Goal: Task Accomplishment & Management: Manage account settings

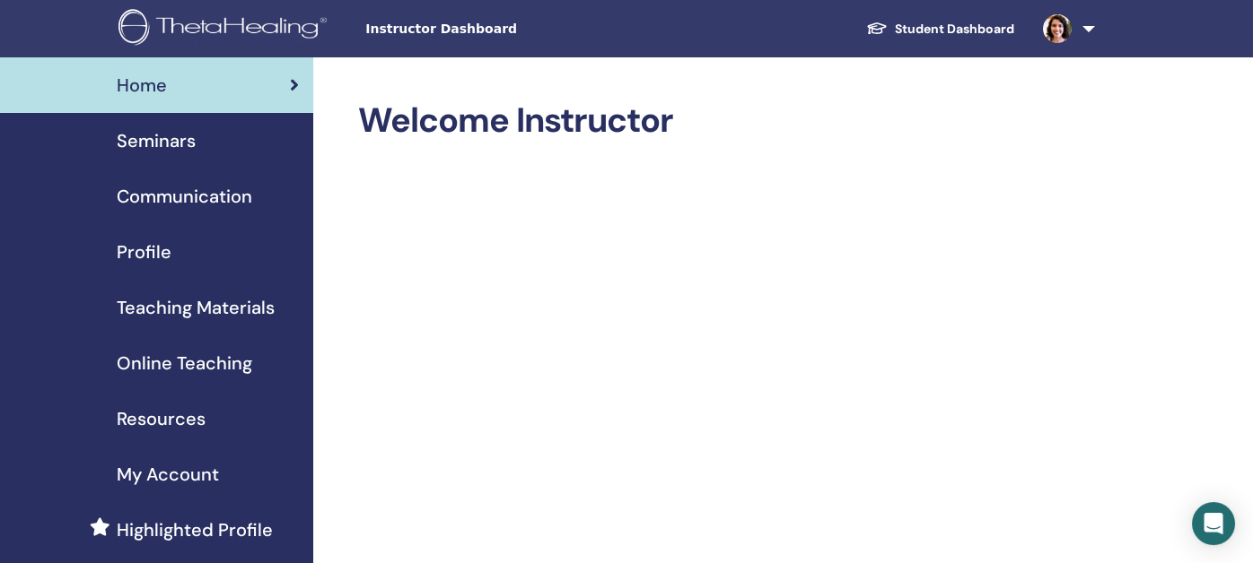
click at [155, 141] on span "Seminars" at bounding box center [156, 140] width 79 height 27
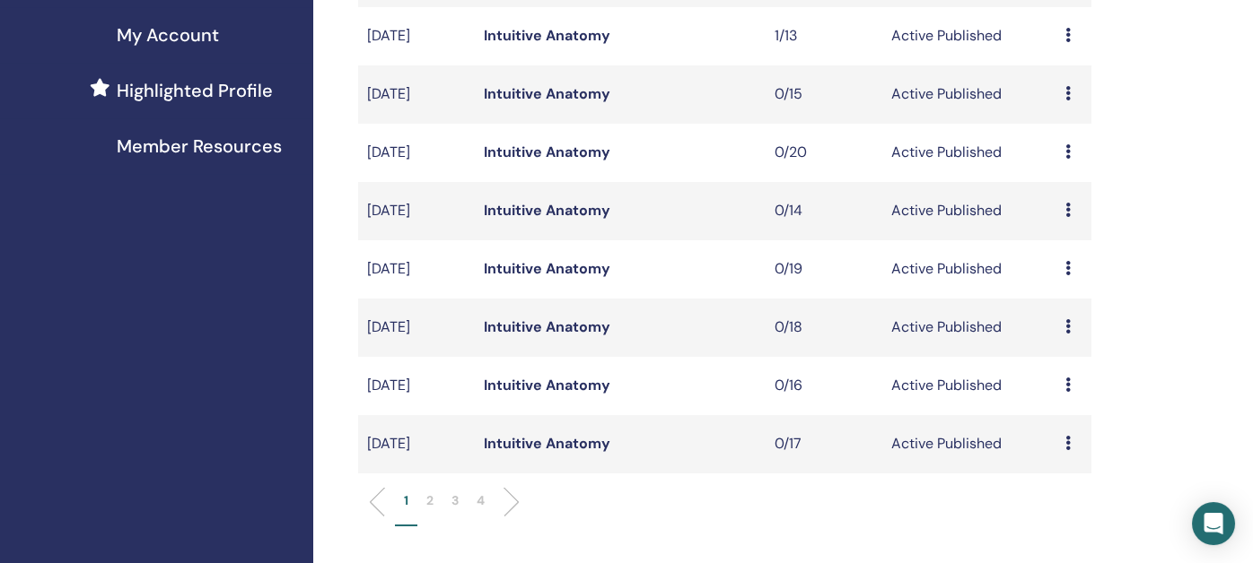
scroll to position [538, 0]
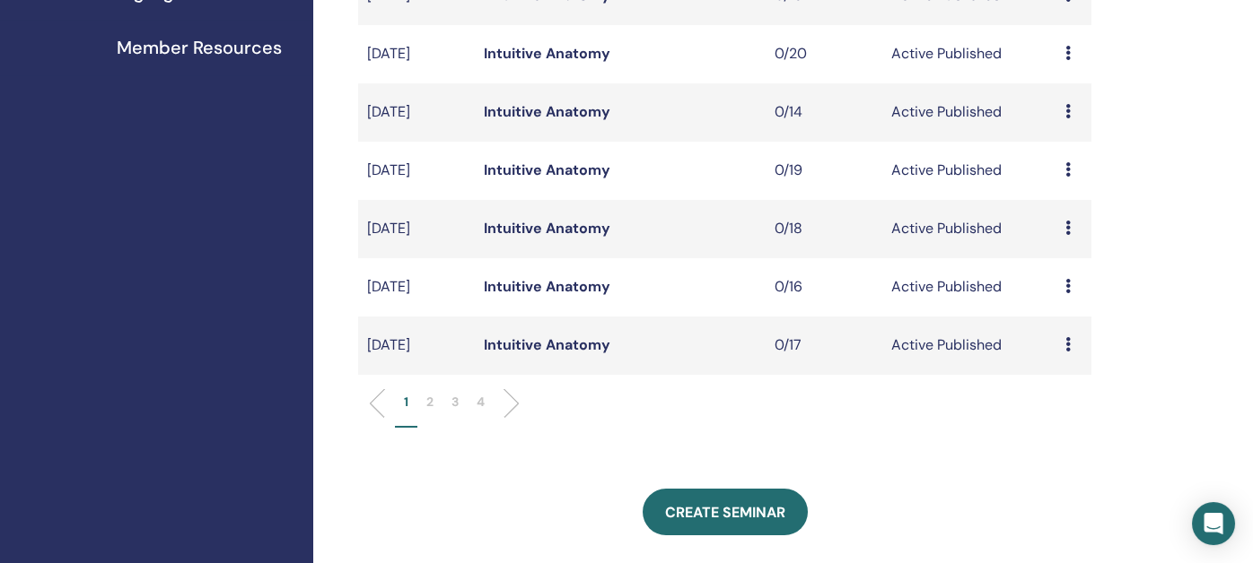
click at [430, 404] on p "2" at bounding box center [429, 402] width 7 height 19
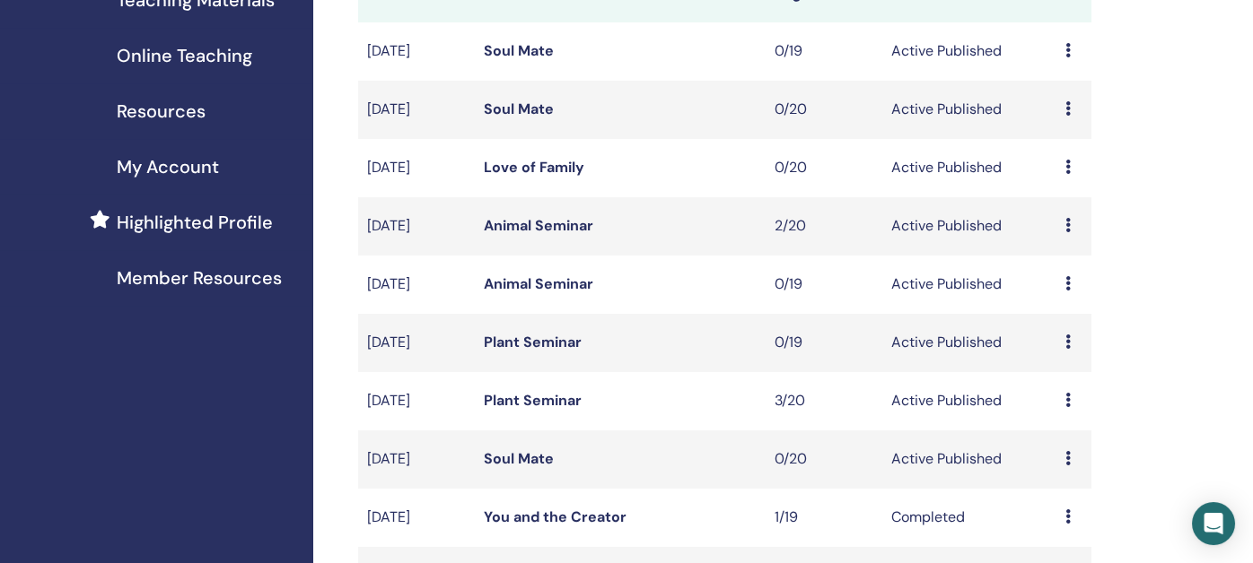
scroll to position [269, 0]
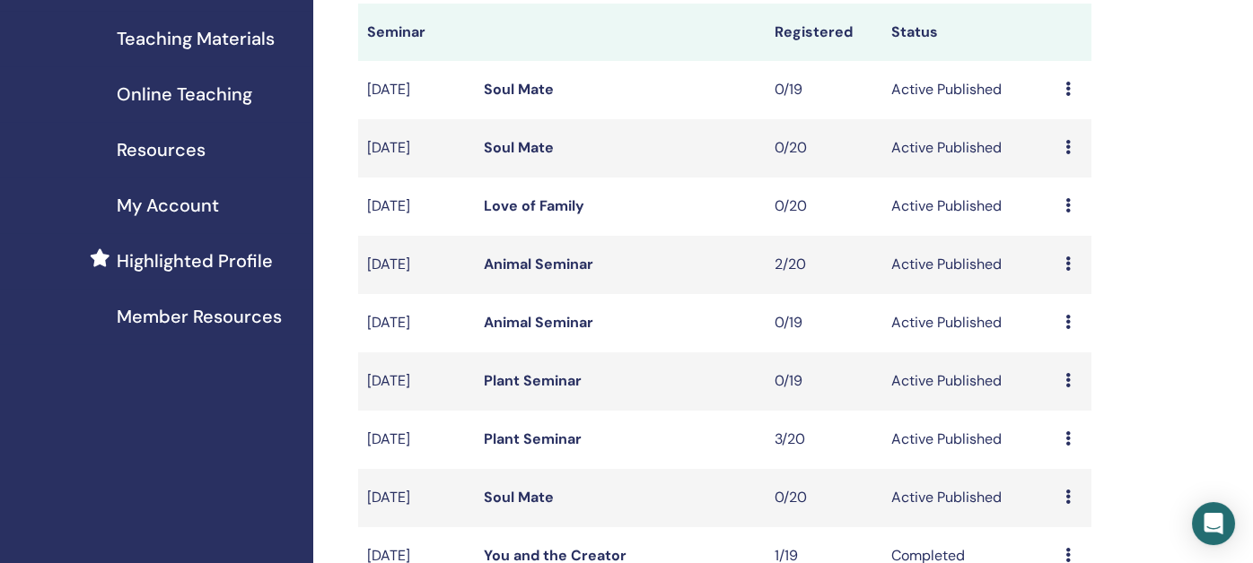
click at [548, 205] on link "Love of Family" at bounding box center [534, 205] width 100 height 19
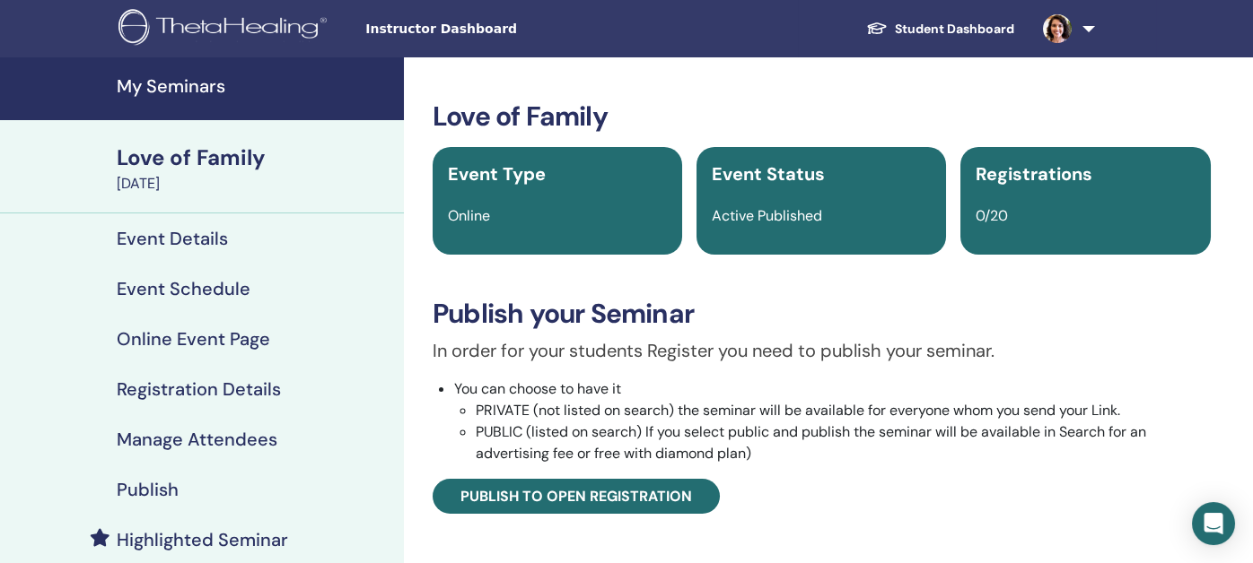
click at [177, 291] on h4 "Event Schedule" at bounding box center [184, 289] width 134 height 22
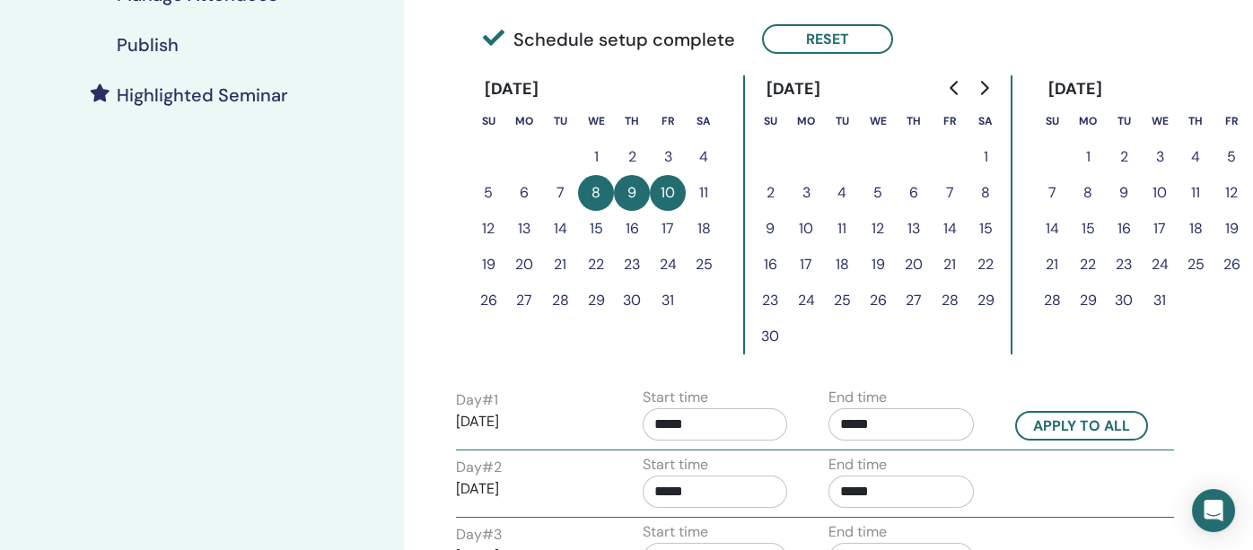
scroll to position [358, 0]
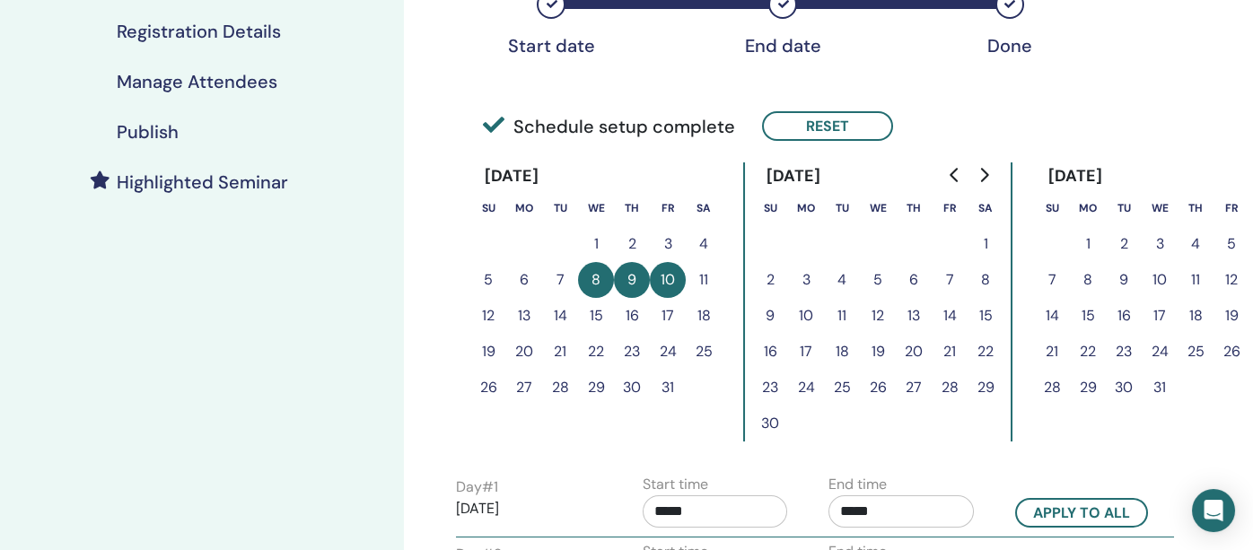
click at [595, 280] on button "8" at bounding box center [596, 280] width 36 height 36
click at [813, 129] on button "Reset" at bounding box center [827, 126] width 131 height 30
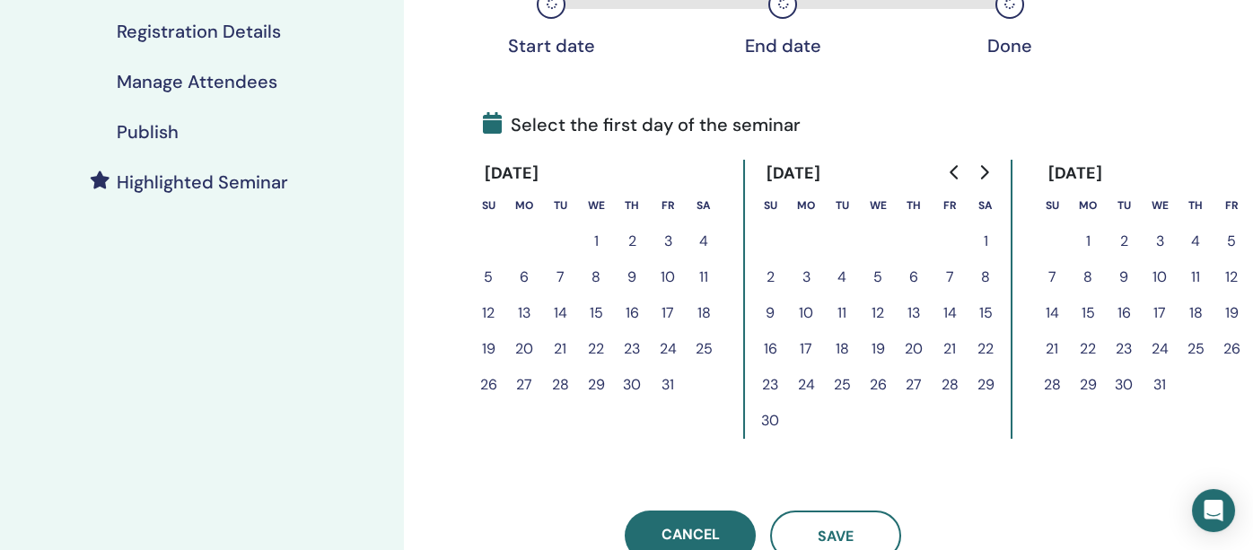
click at [561, 274] on button "7" at bounding box center [560, 277] width 36 height 36
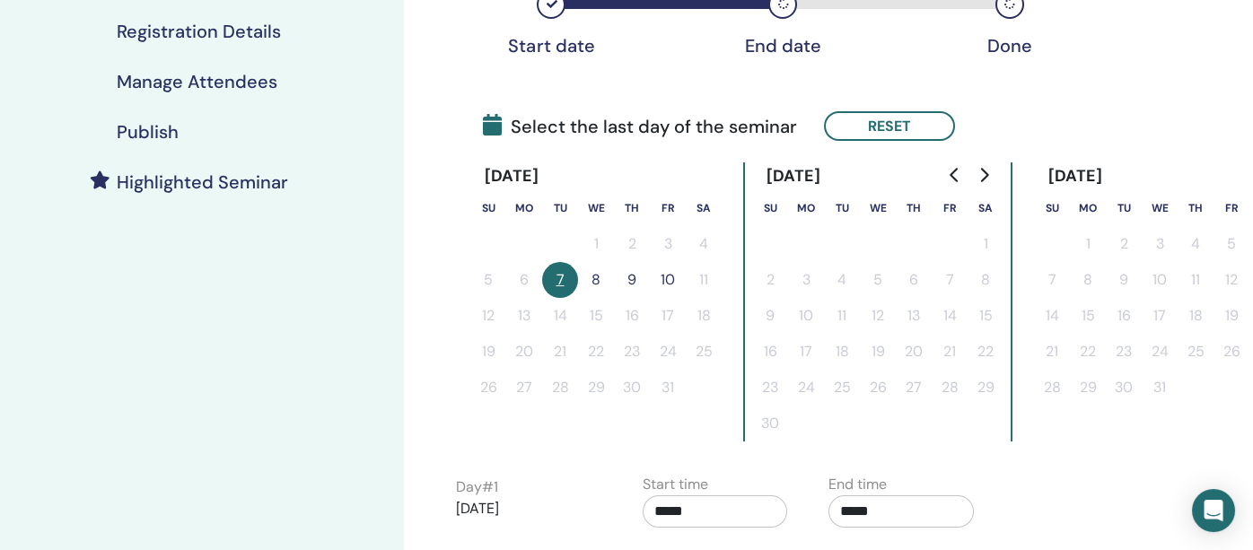
drag, startPoint x: 583, startPoint y: 273, endPoint x: 612, endPoint y: 273, distance: 28.7
click at [584, 273] on button "8" at bounding box center [596, 280] width 36 height 36
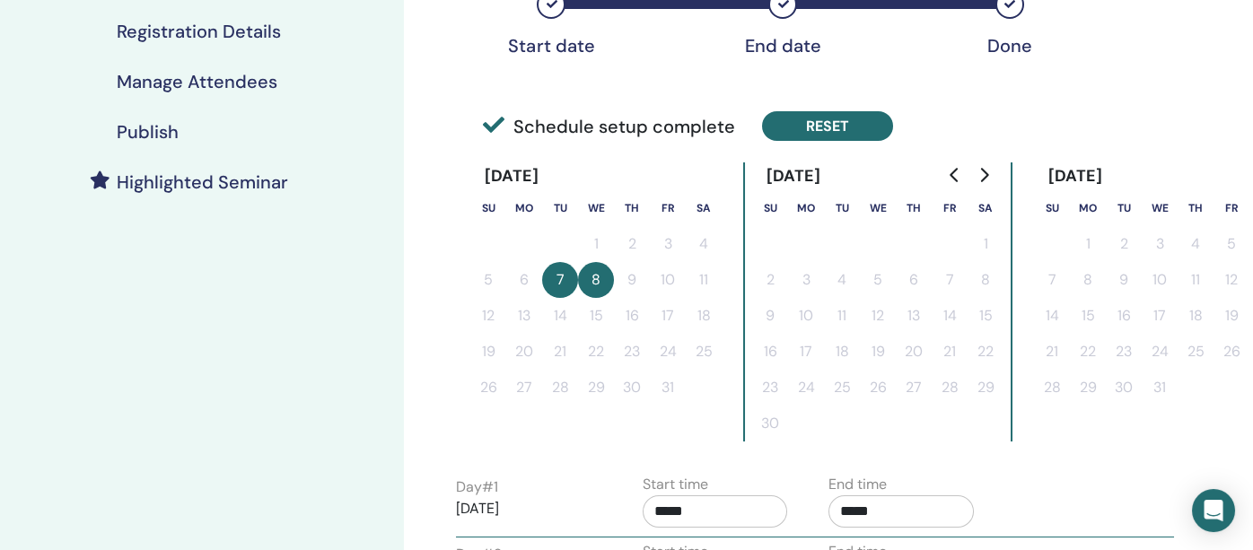
click at [808, 130] on button "Reset" at bounding box center [827, 126] width 131 height 30
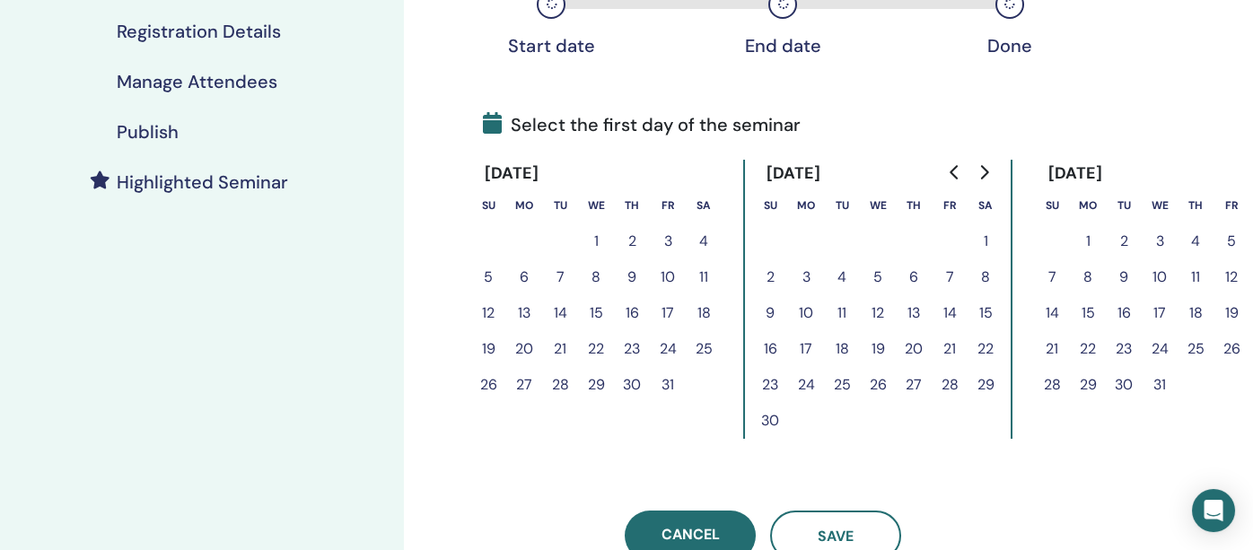
click at [556, 275] on button "7" at bounding box center [560, 277] width 36 height 36
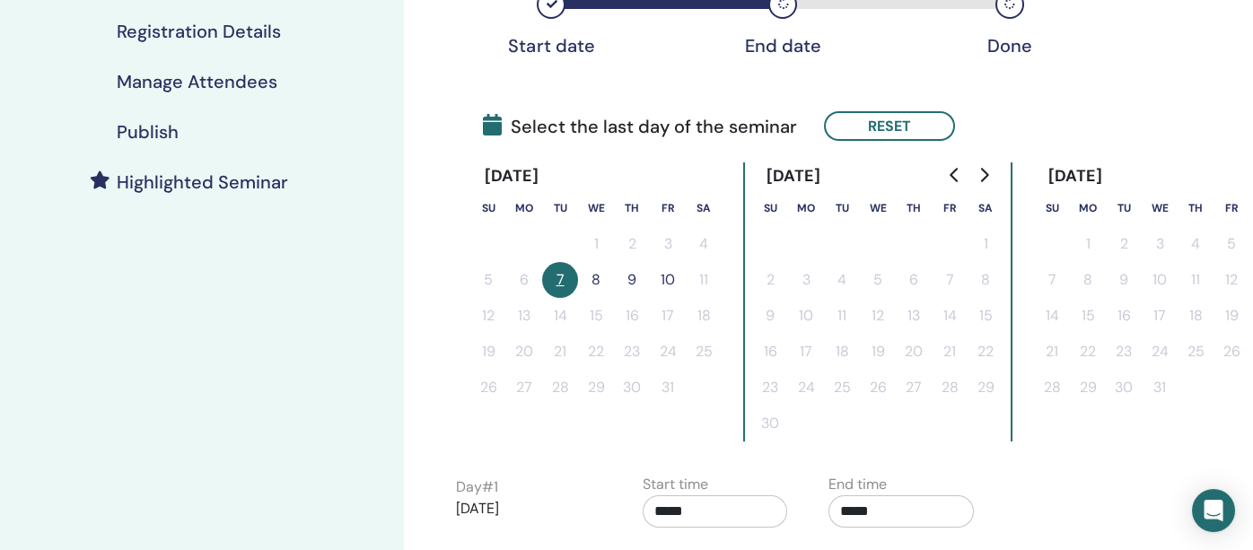
click at [633, 274] on button "9" at bounding box center [632, 280] width 36 height 36
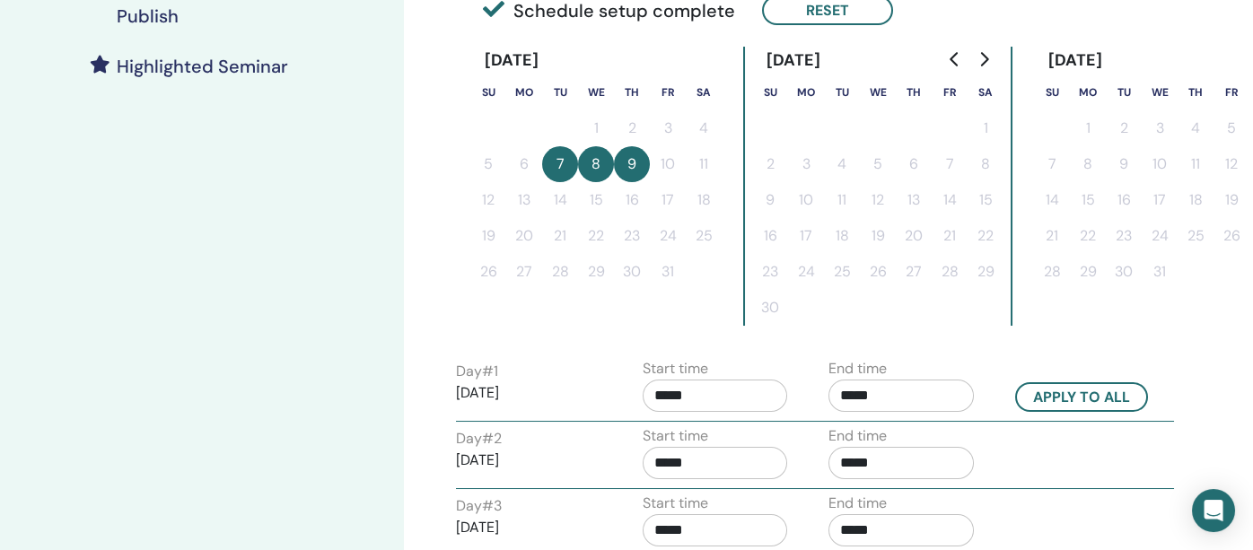
scroll to position [538, 0]
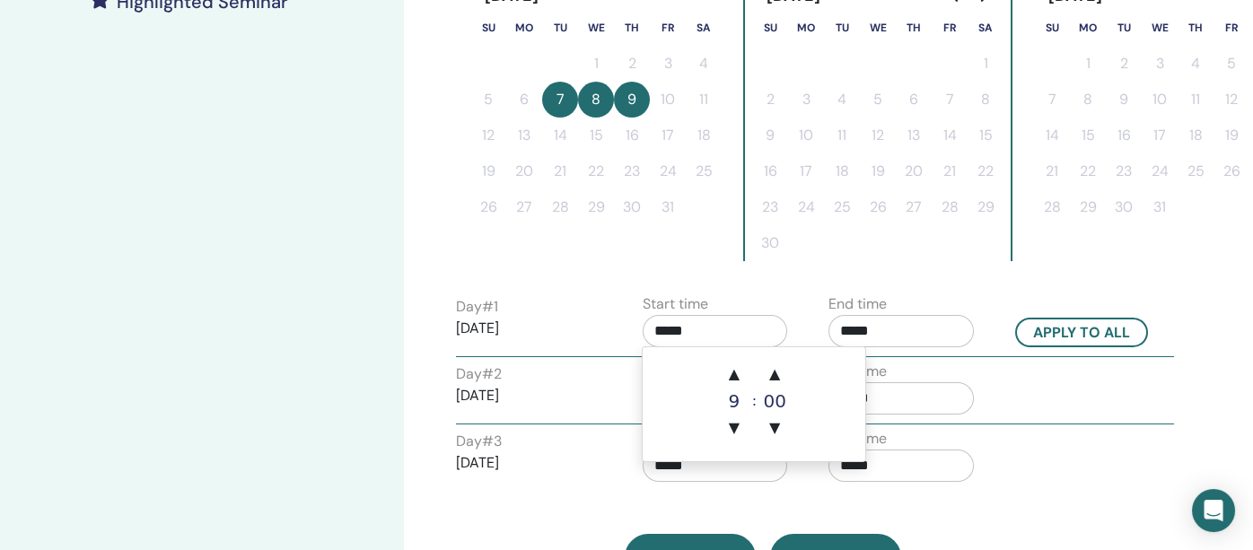
click at [723, 331] on input "*****" at bounding box center [714, 331] width 145 height 32
click at [733, 369] on span "▲" at bounding box center [734, 374] width 36 height 36
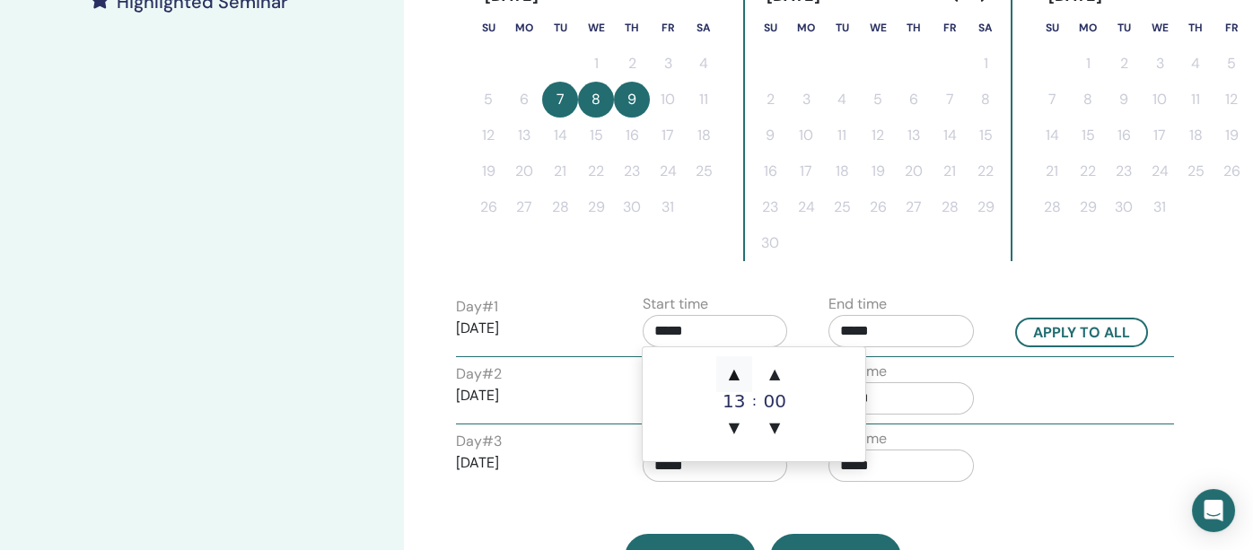
click at [733, 369] on span "▲" at bounding box center [734, 374] width 36 height 36
type input "*****"
click at [733, 369] on span "▲" at bounding box center [734, 374] width 36 height 36
click at [733, 370] on span "▲" at bounding box center [734, 374] width 36 height 36
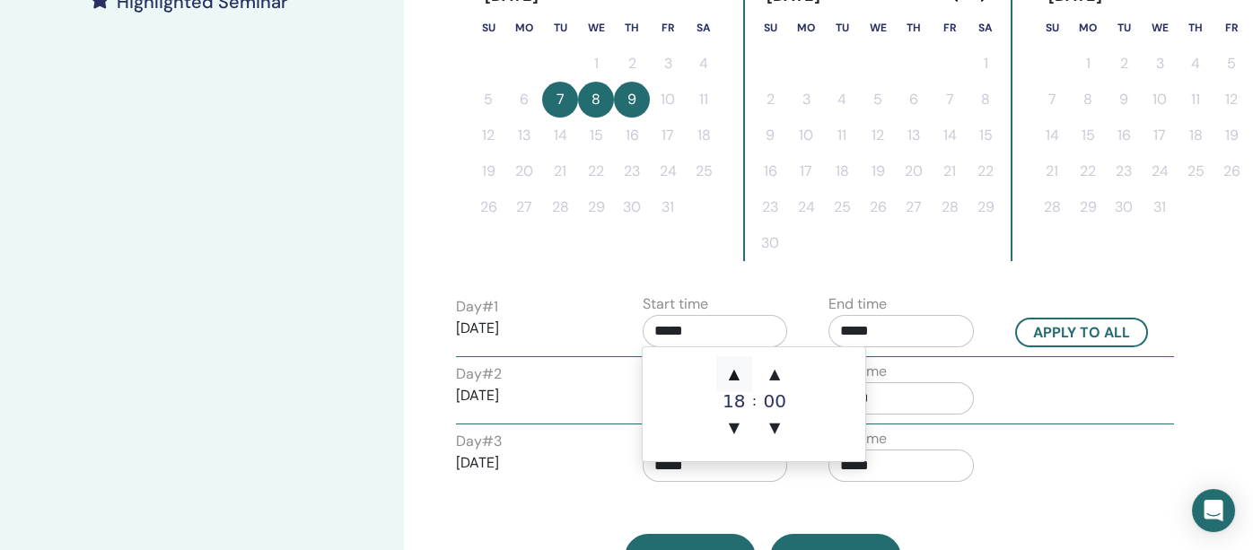
click at [734, 370] on span "▲" at bounding box center [734, 374] width 36 height 36
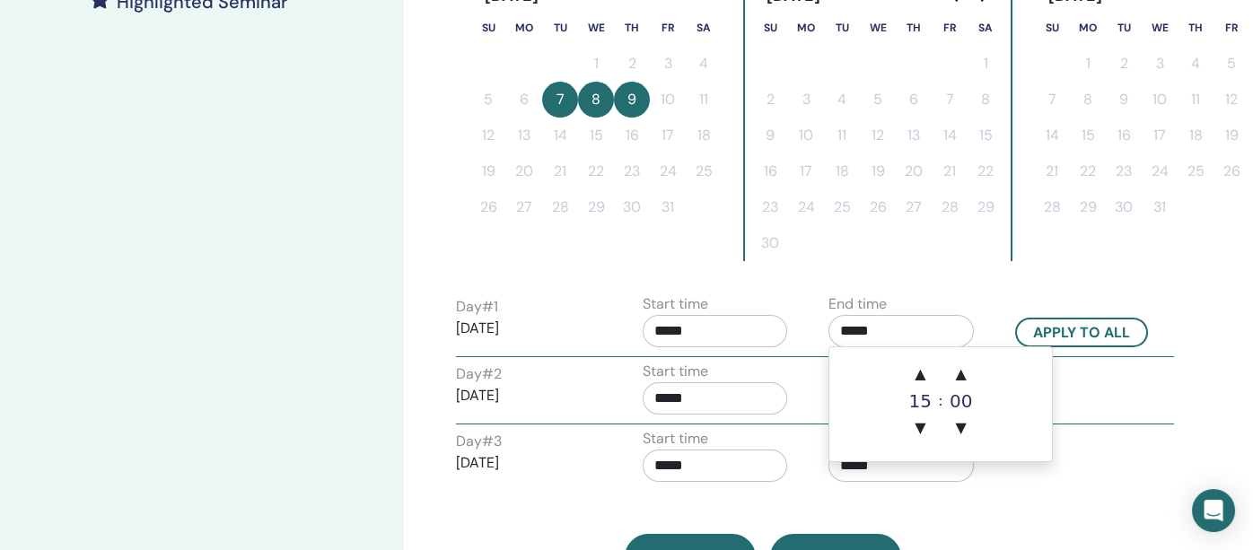
click at [908, 340] on input "*****" at bounding box center [900, 331] width 145 height 32
click at [921, 372] on span "▲" at bounding box center [920, 374] width 36 height 36
click at [919, 372] on span "▲" at bounding box center [920, 374] width 36 height 36
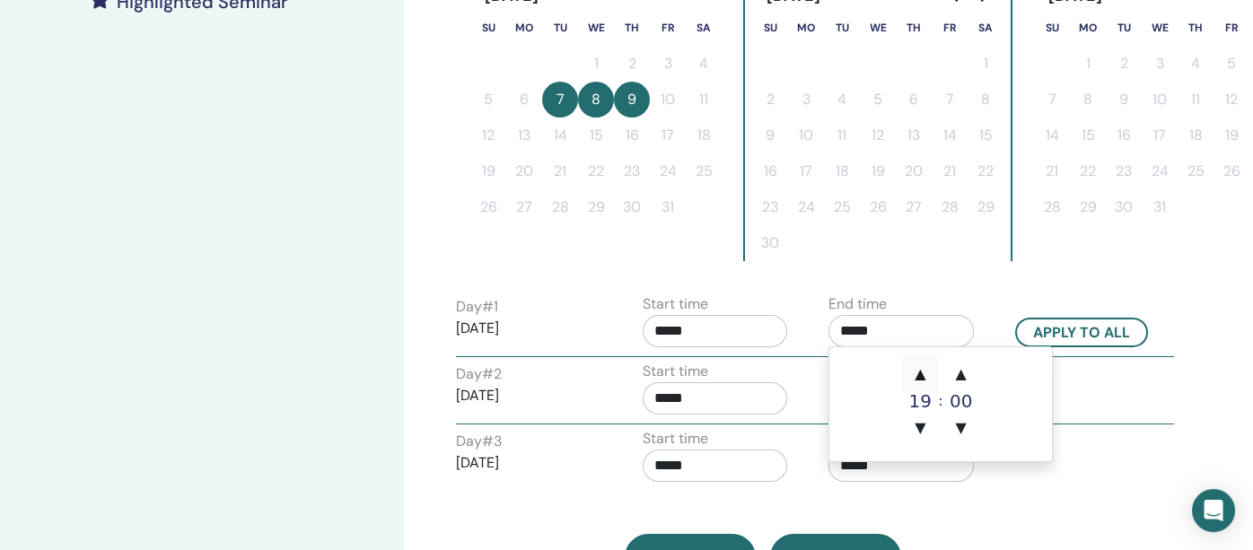
click at [919, 372] on span "▲" at bounding box center [920, 374] width 36 height 36
click at [952, 375] on span "▲" at bounding box center [961, 374] width 36 height 36
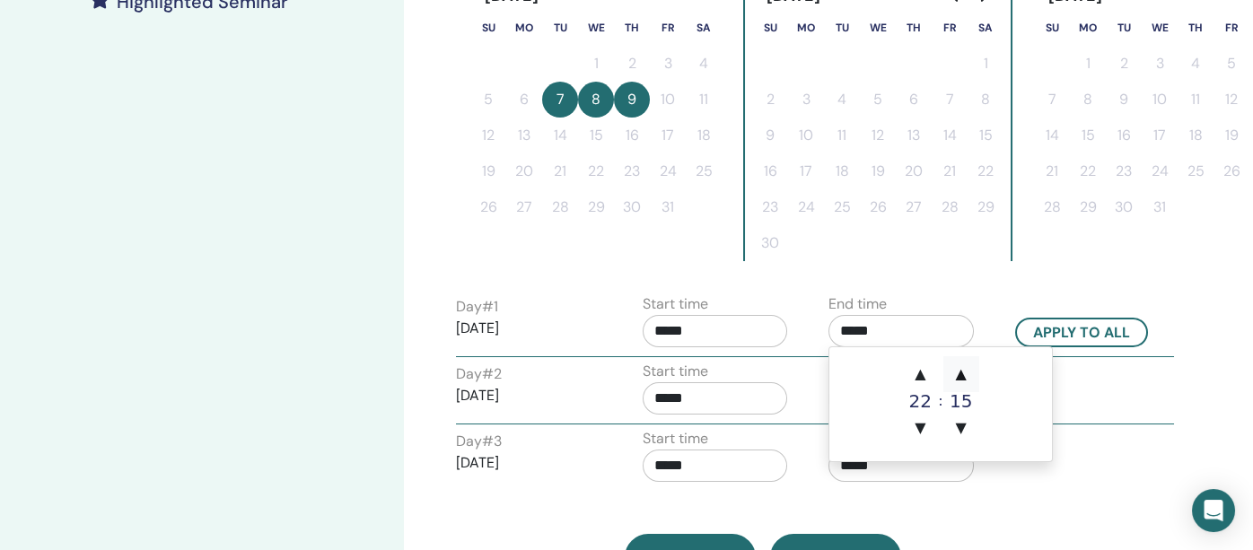
click at [952, 375] on span "▲" at bounding box center [961, 374] width 36 height 36
click at [952, 374] on span "▲" at bounding box center [961, 374] width 36 height 36
type input "*****"
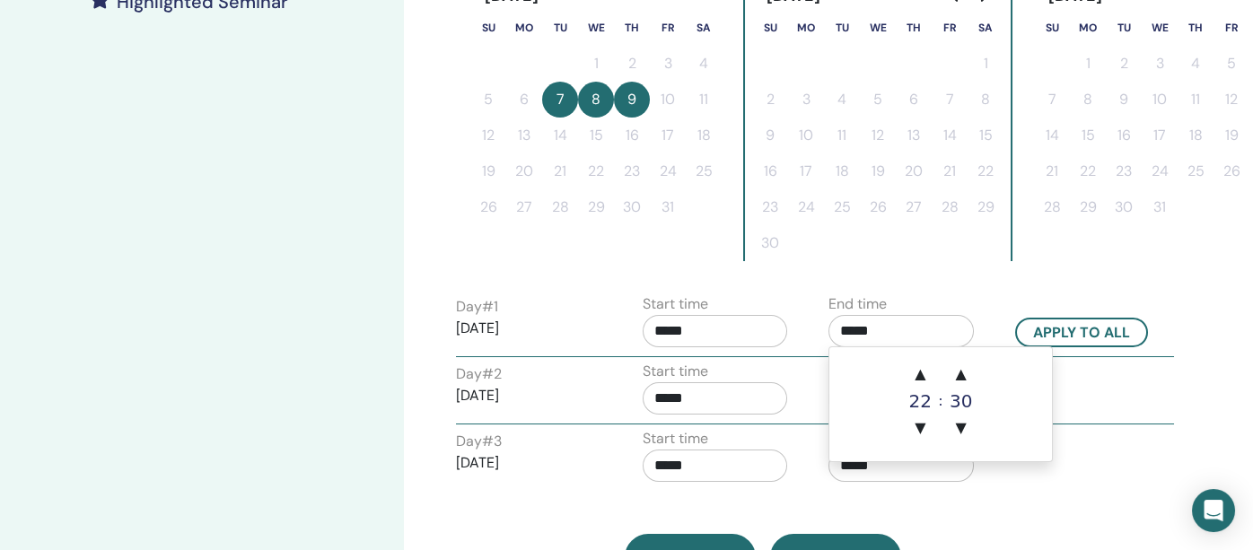
click at [725, 329] on input "*****" at bounding box center [714, 331] width 145 height 32
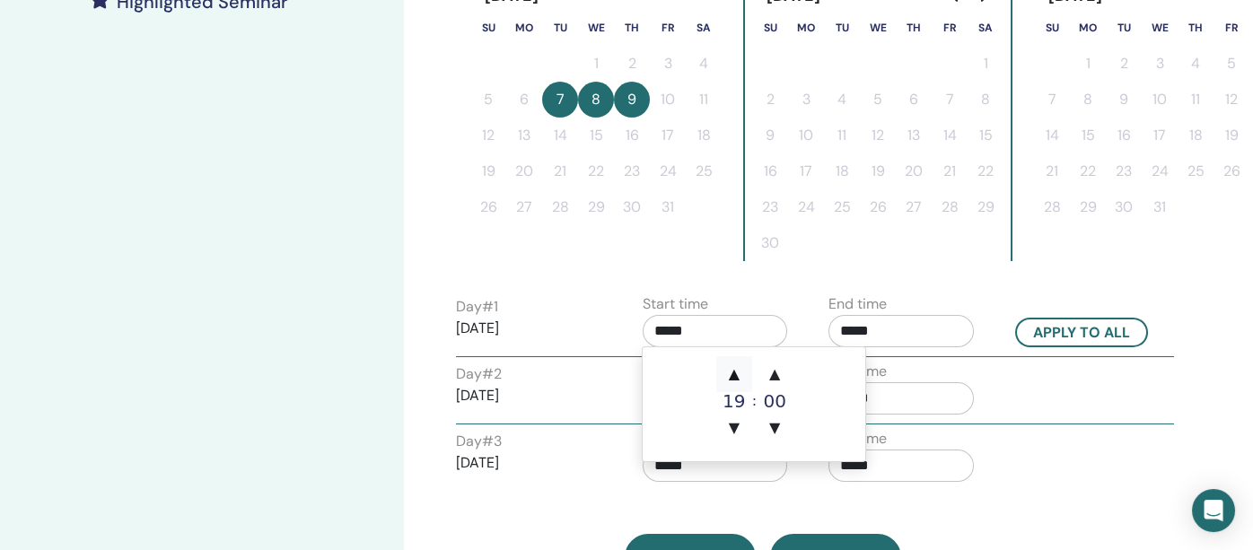
click at [728, 365] on span "▲" at bounding box center [734, 374] width 36 height 36
click at [734, 428] on span "▼" at bounding box center [734, 428] width 36 height 36
type input "*****"
click at [1061, 334] on button "Apply to all" at bounding box center [1081, 333] width 133 height 30
type input "*****"
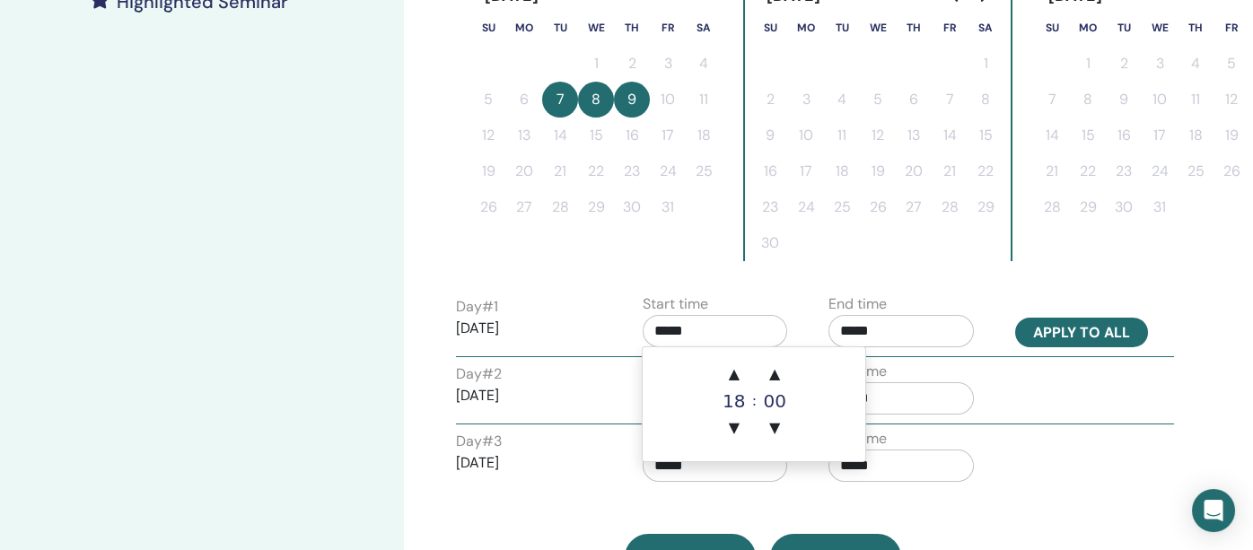
type input "*****"
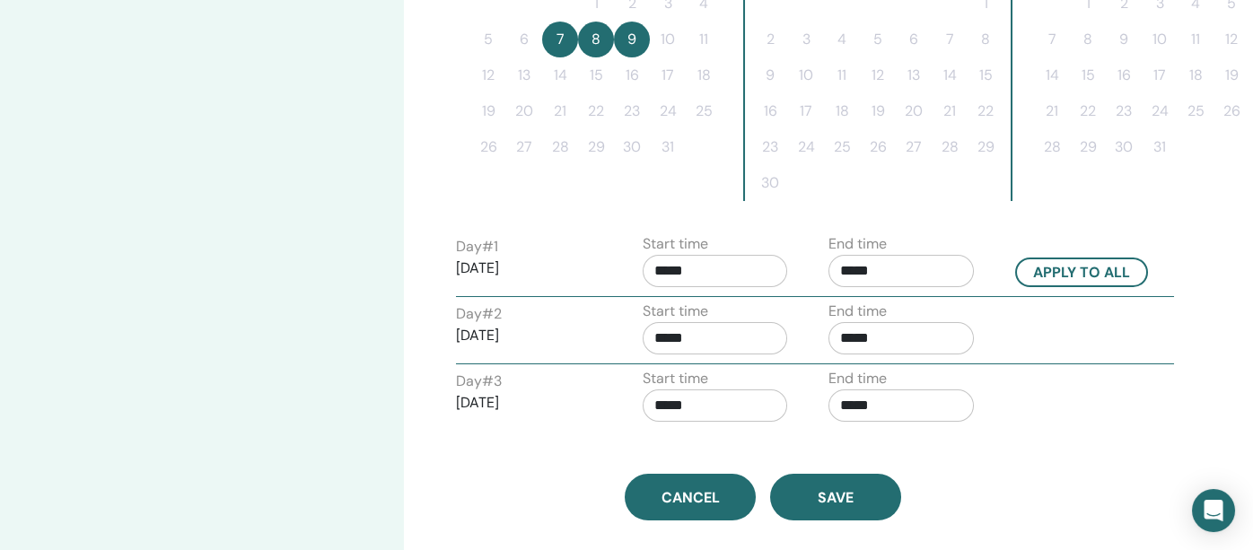
scroll to position [628, 0]
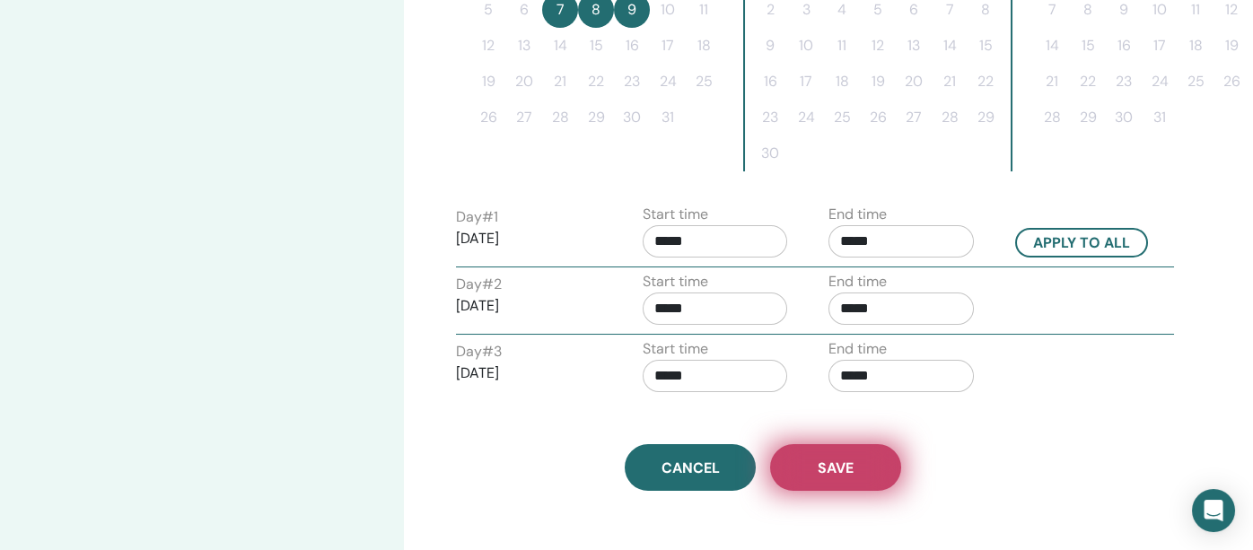
click at [845, 458] on span "Save" at bounding box center [835, 467] width 36 height 19
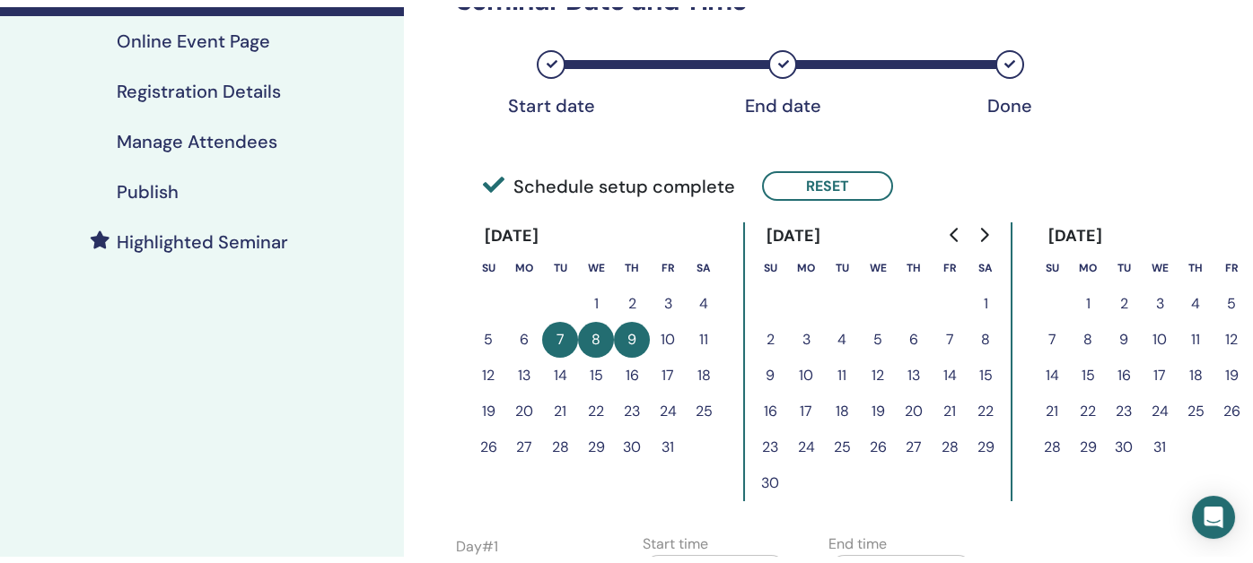
scroll to position [269, 0]
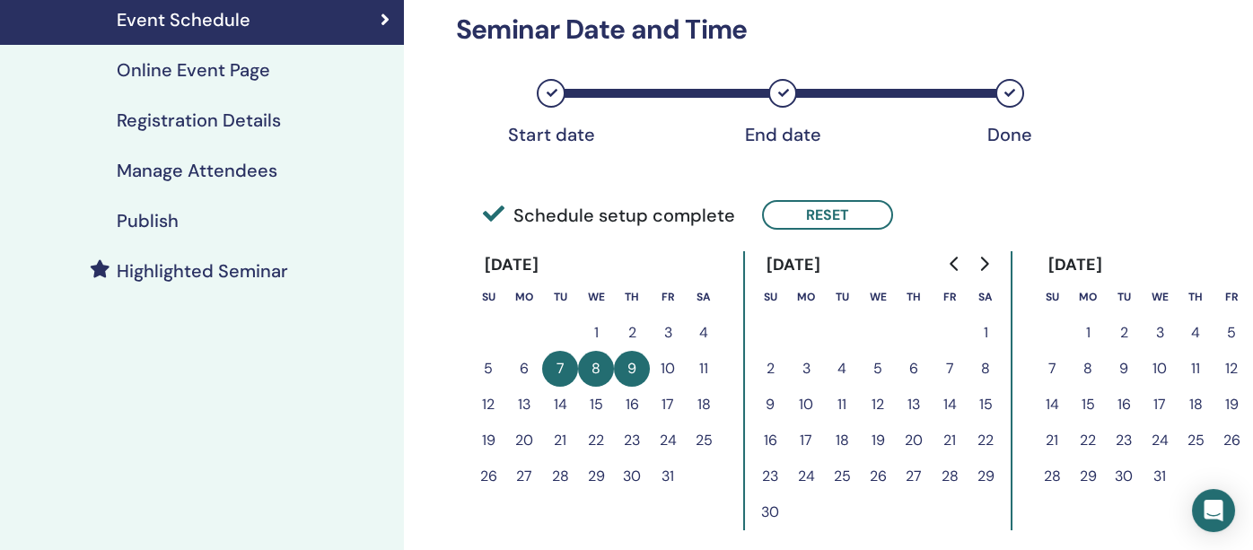
click at [133, 216] on h4 "Publish" at bounding box center [148, 221] width 62 height 22
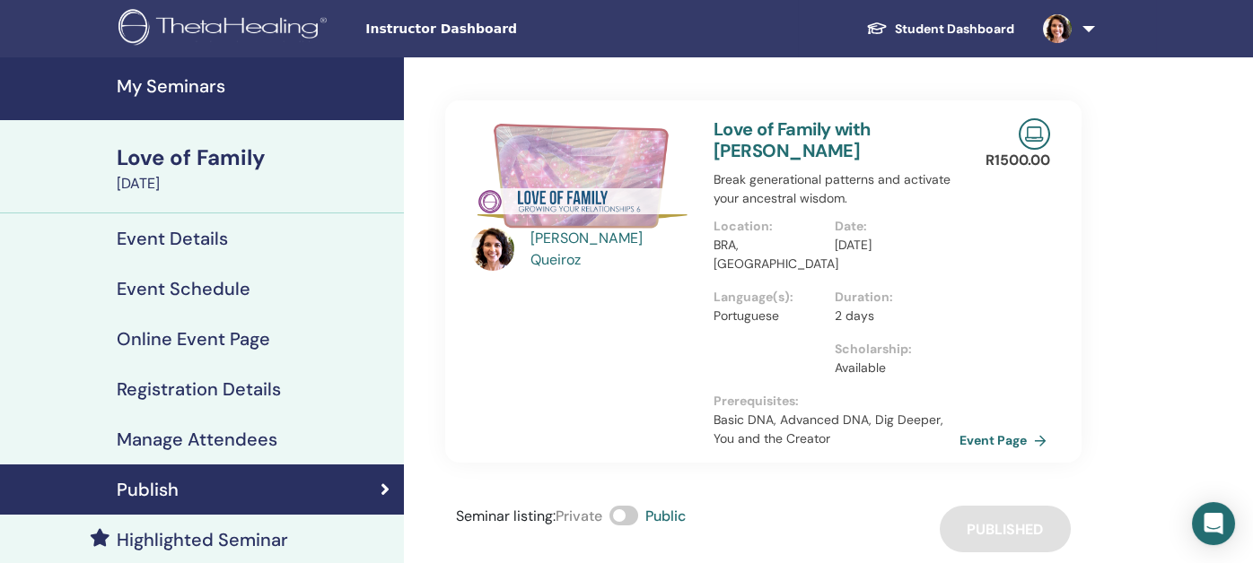
click at [990, 427] on link "Event Page" at bounding box center [1006, 440] width 94 height 27
click at [193, 290] on h4 "Event Schedule" at bounding box center [184, 289] width 134 height 22
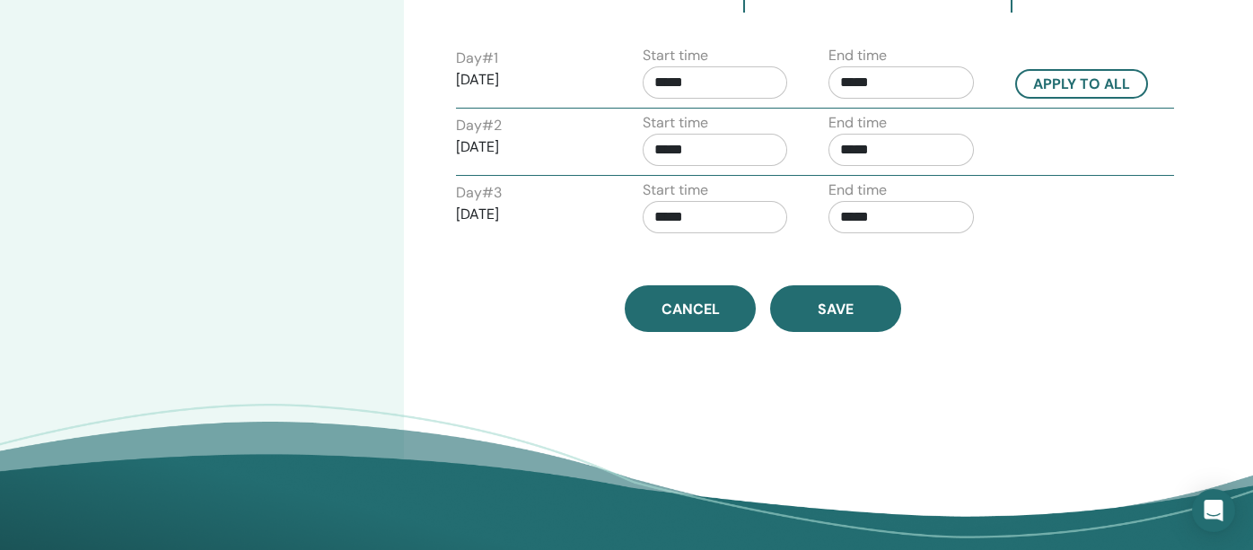
scroll to position [807, 0]
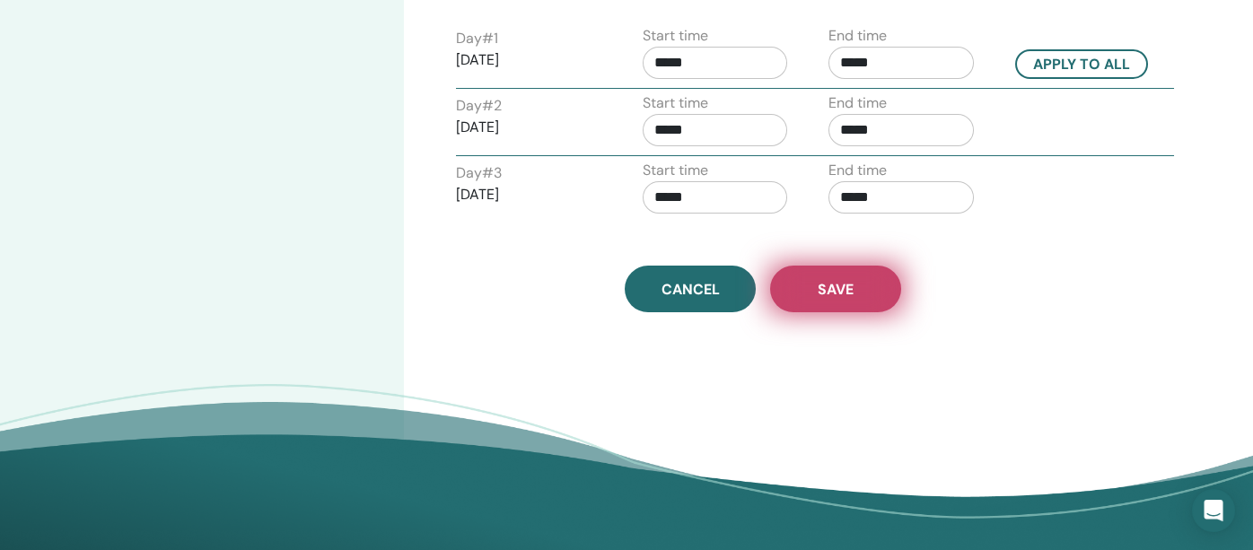
click at [866, 294] on button "Save" at bounding box center [835, 289] width 131 height 47
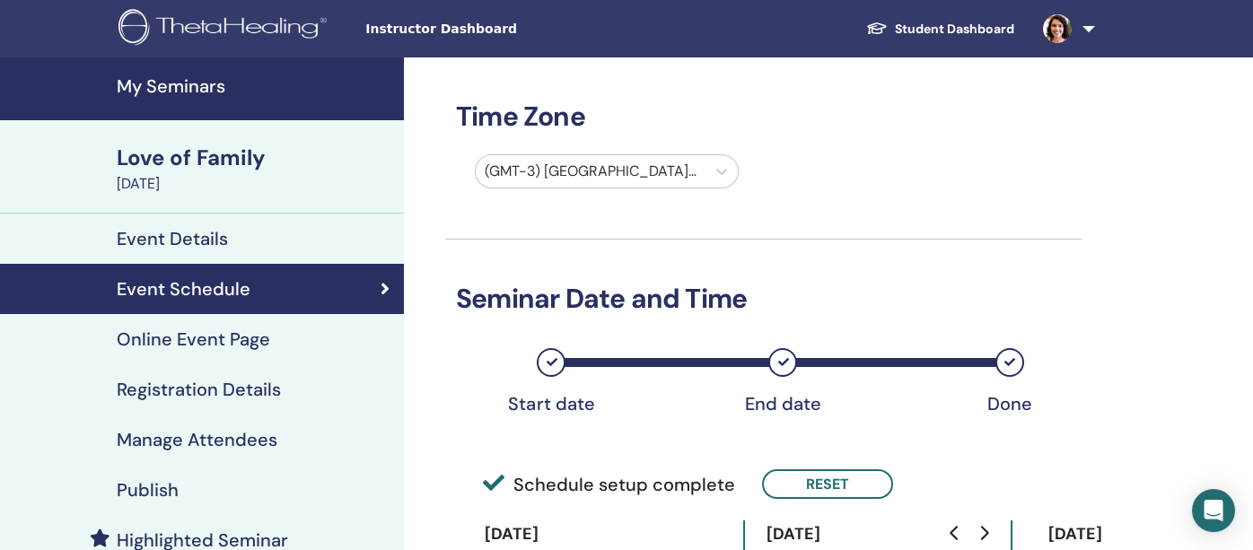
click at [200, 80] on h4 "My Seminars" at bounding box center [255, 86] width 276 height 22
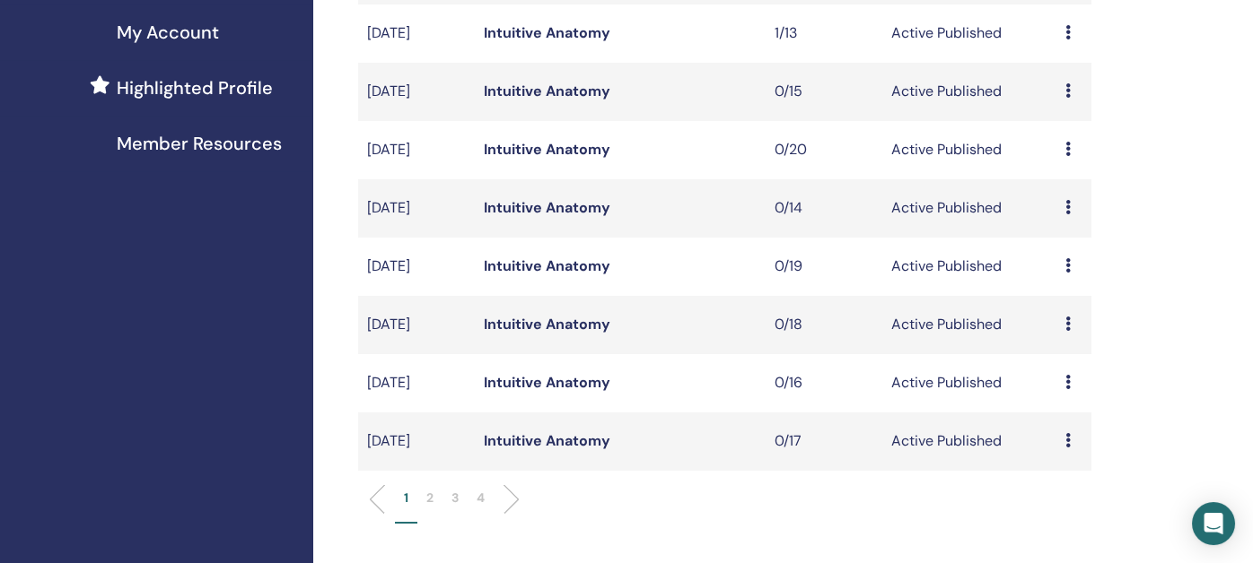
scroll to position [448, 0]
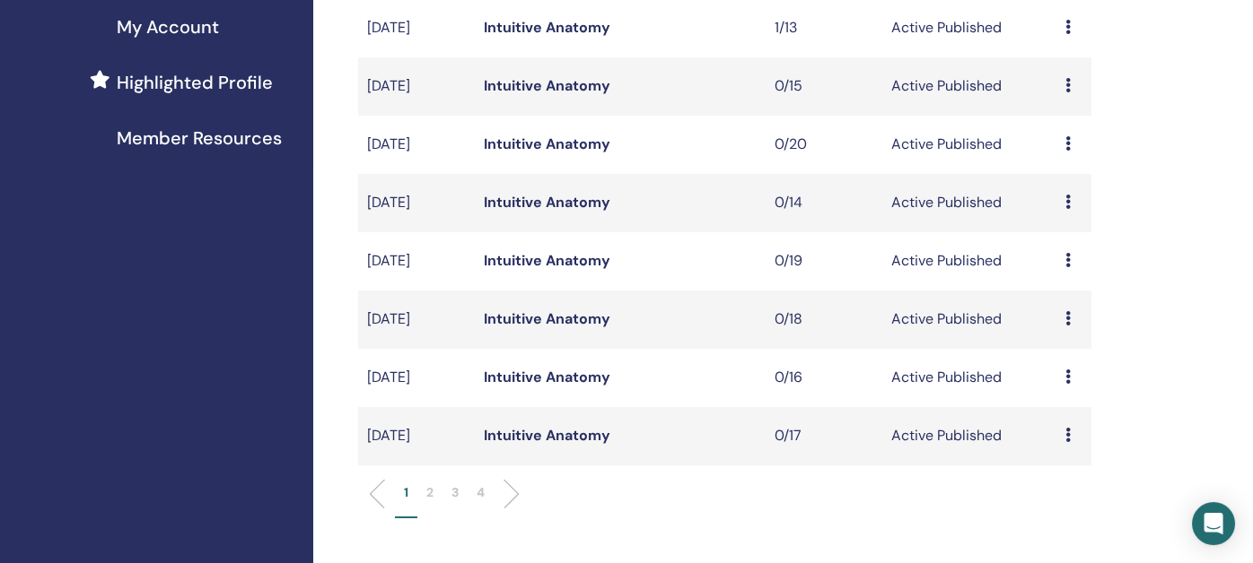
click at [428, 494] on p "2" at bounding box center [429, 493] width 7 height 19
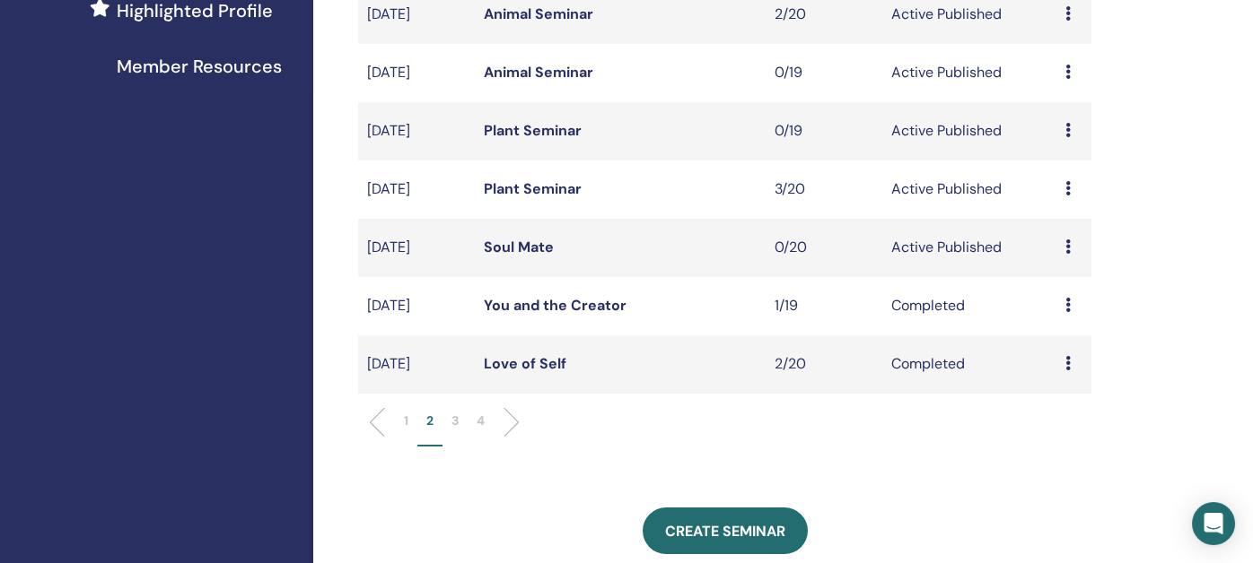
scroll to position [538, 0]
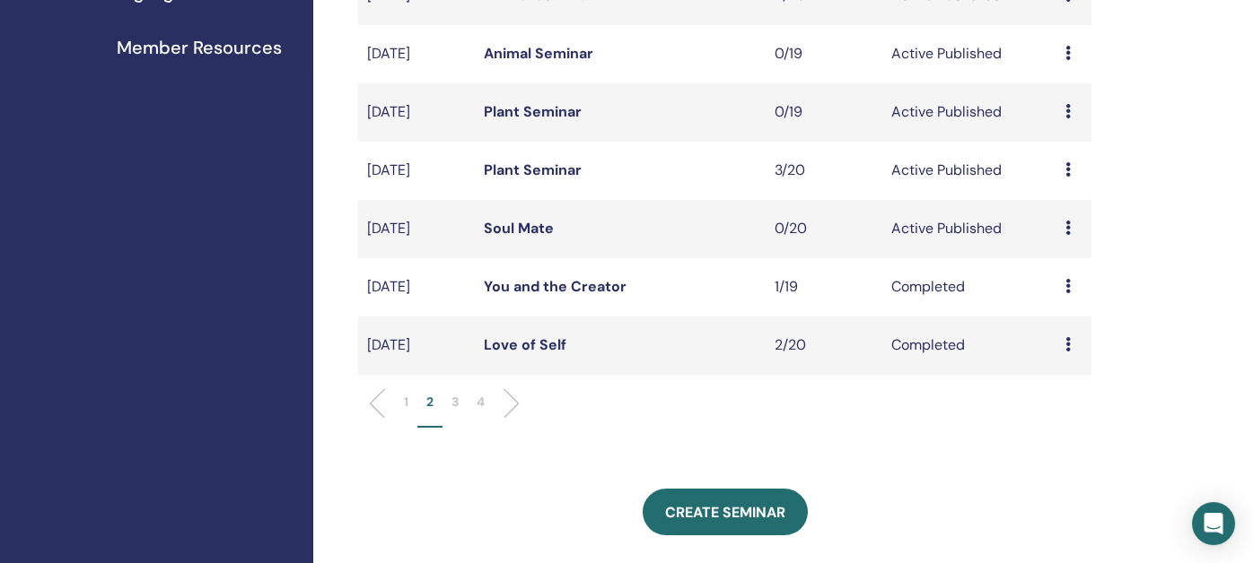
click at [406, 401] on p "1" at bounding box center [406, 402] width 4 height 19
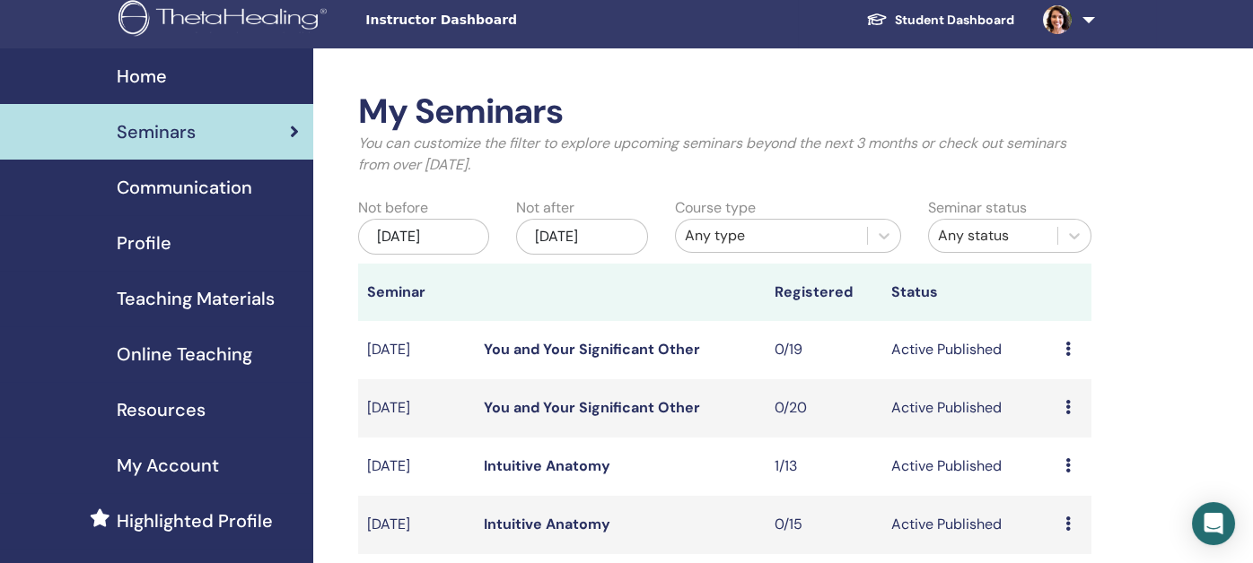
scroll to position [0, 0]
